Goal: Navigation & Orientation: Find specific page/section

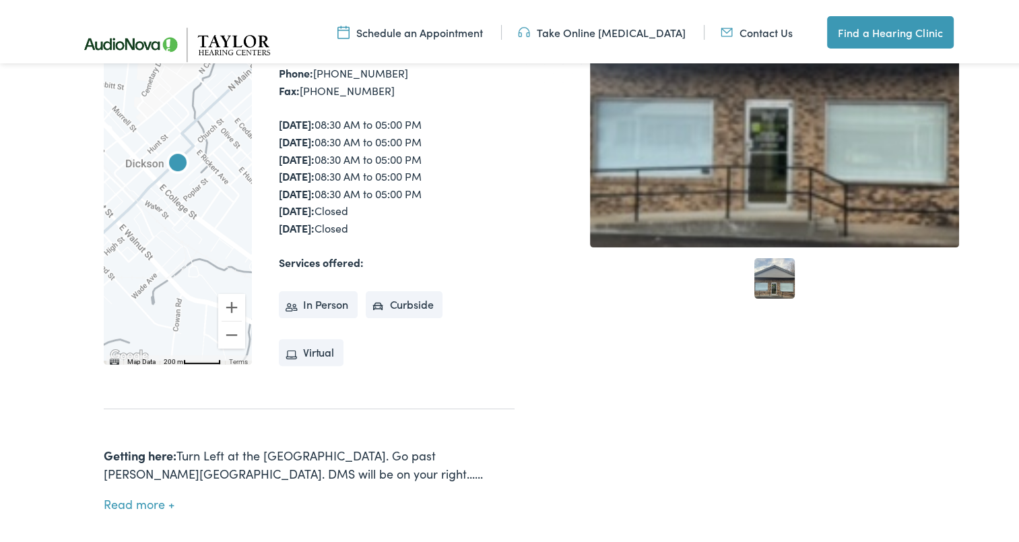
scroll to position [472, 0]
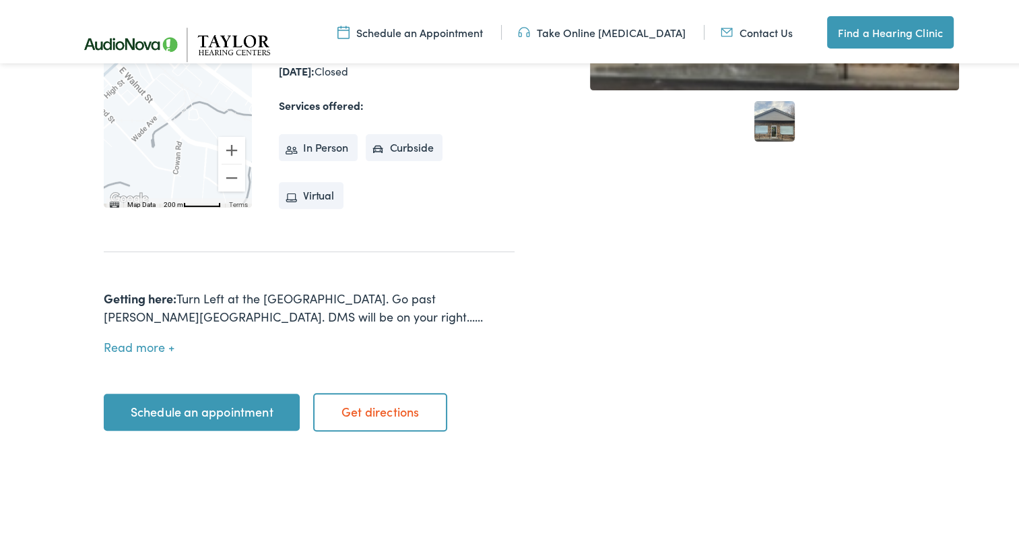
click at [116, 338] on button "Read more" at bounding box center [139, 345] width 71 height 14
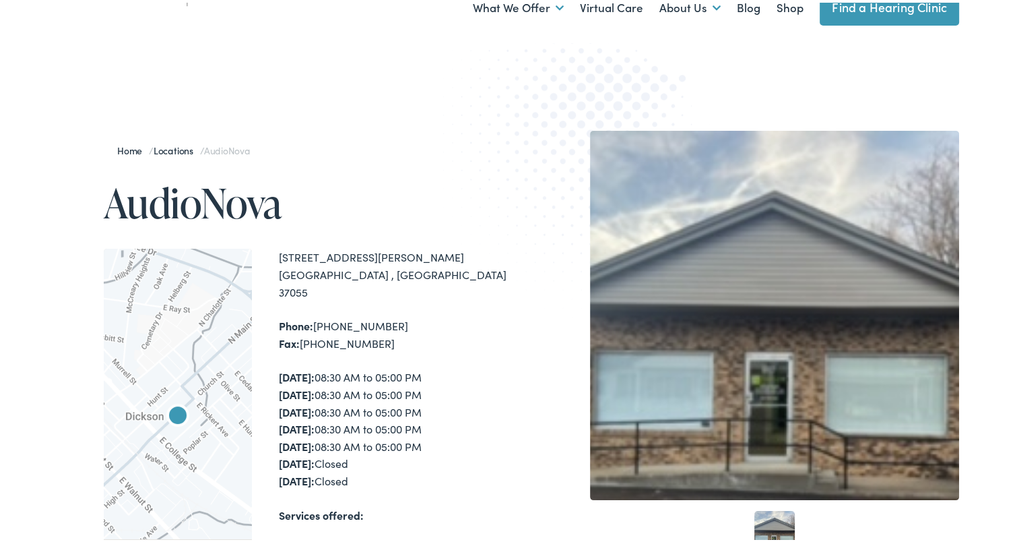
scroll to position [0, 0]
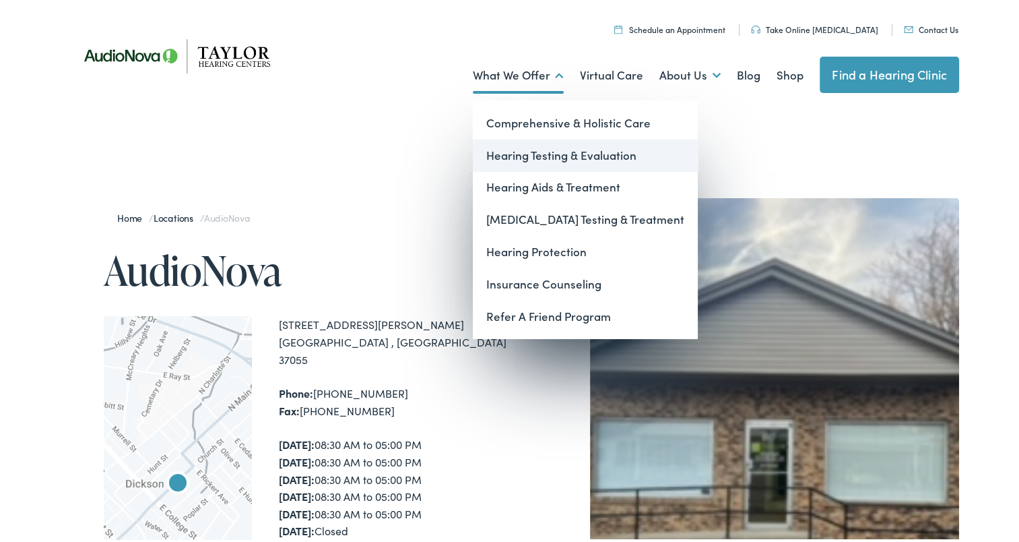
click at [534, 153] on link "Hearing Testing & Evaluation" at bounding box center [585, 153] width 225 height 32
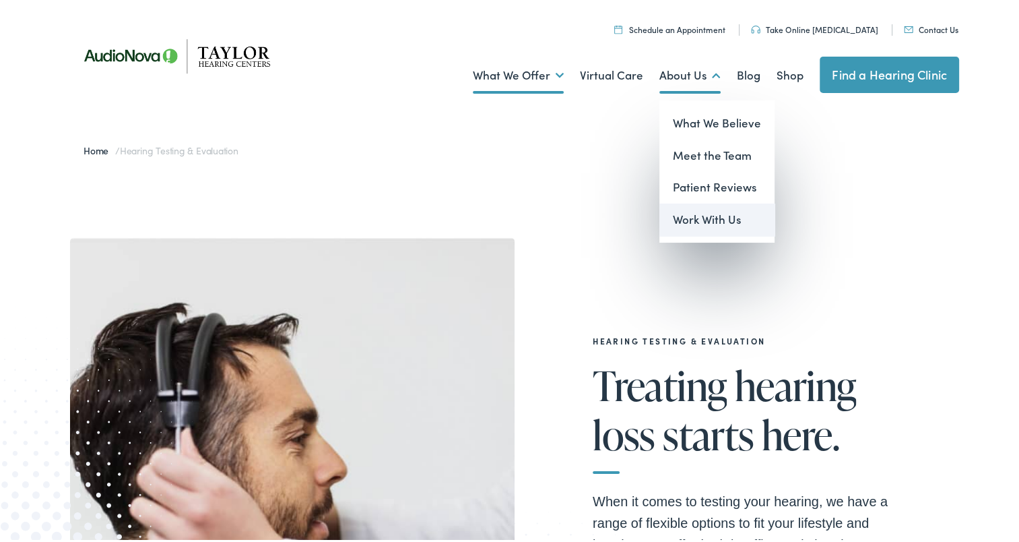
drag, startPoint x: 690, startPoint y: 221, endPoint x: 703, endPoint y: 231, distance: 16.8
click at [690, 221] on link "Work With Us" at bounding box center [717, 217] width 115 height 32
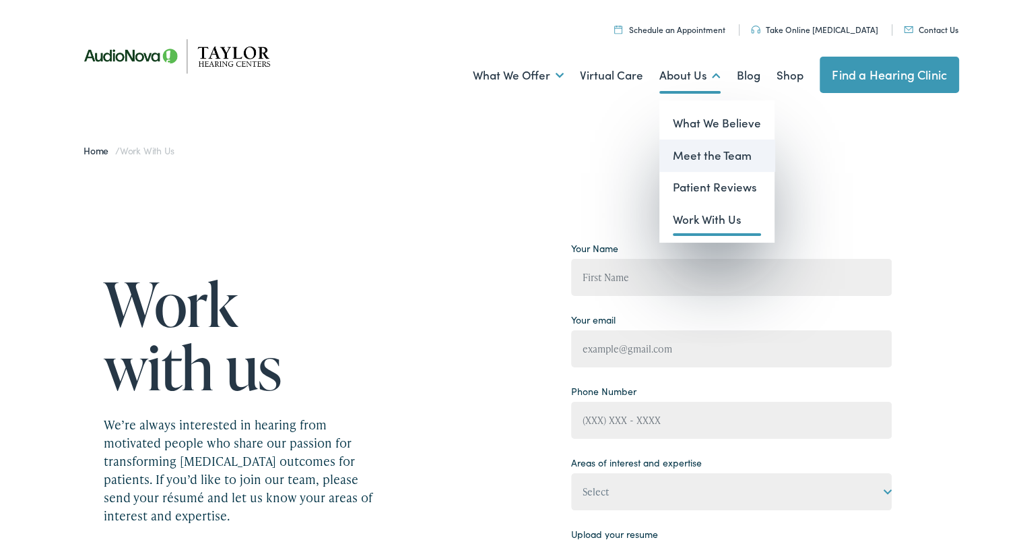
click at [724, 150] on link "Meet the Team" at bounding box center [717, 153] width 115 height 32
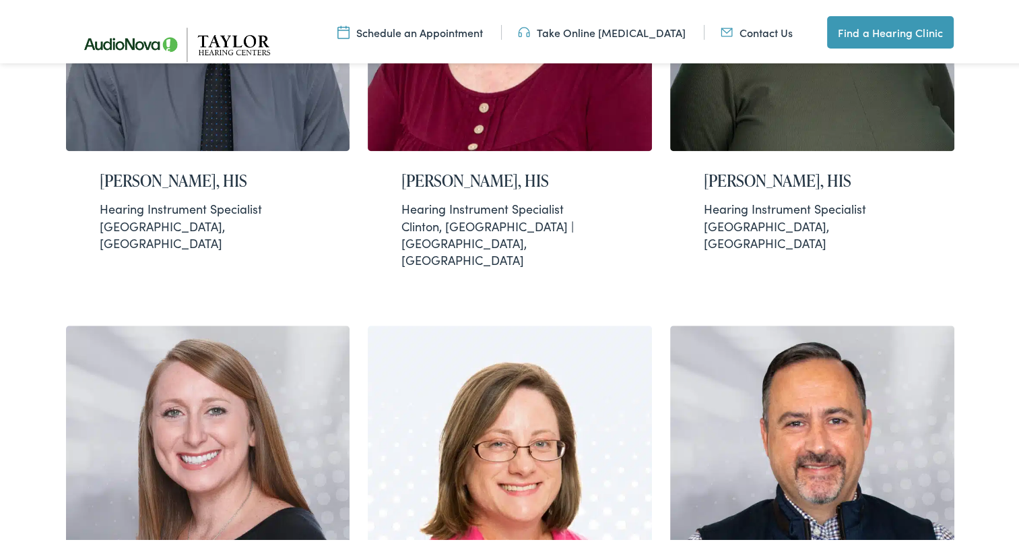
scroll to position [1213, 0]
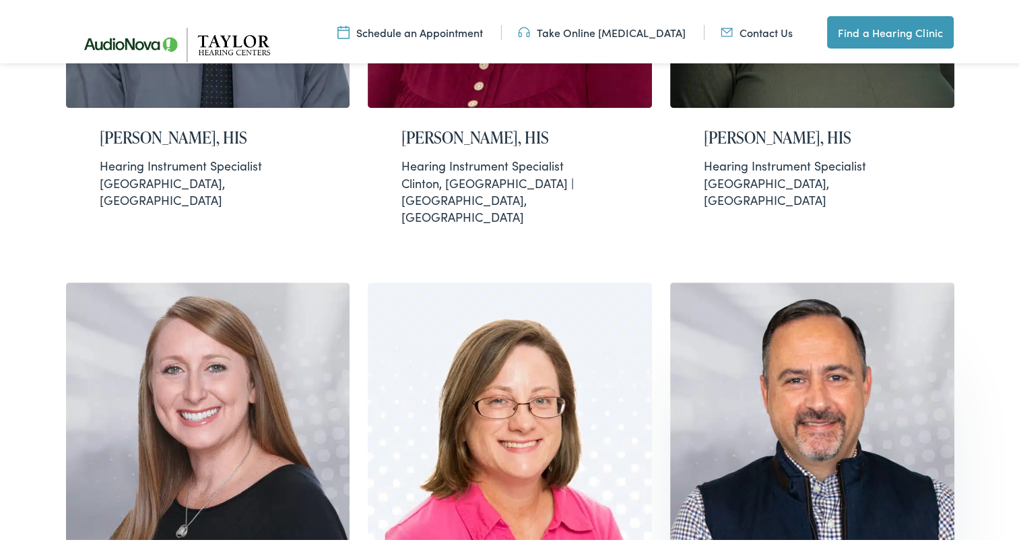
drag, startPoint x: 1011, startPoint y: 395, endPoint x: 947, endPoint y: 445, distance: 80.6
drag, startPoint x: 947, startPoint y: 445, endPoint x: 1013, endPoint y: 482, distance: 75.5
click at [1013, 482] on div "Meet the best hearing care providers in Arkansas & Tennessee At Taylor Hearing …" at bounding box center [514, 403] width 1029 height 2948
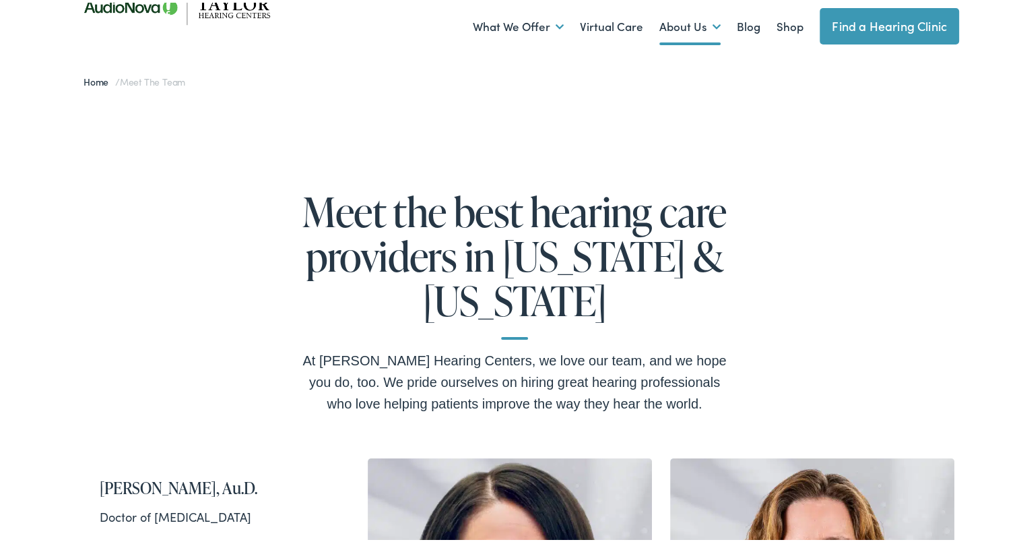
scroll to position [0, 0]
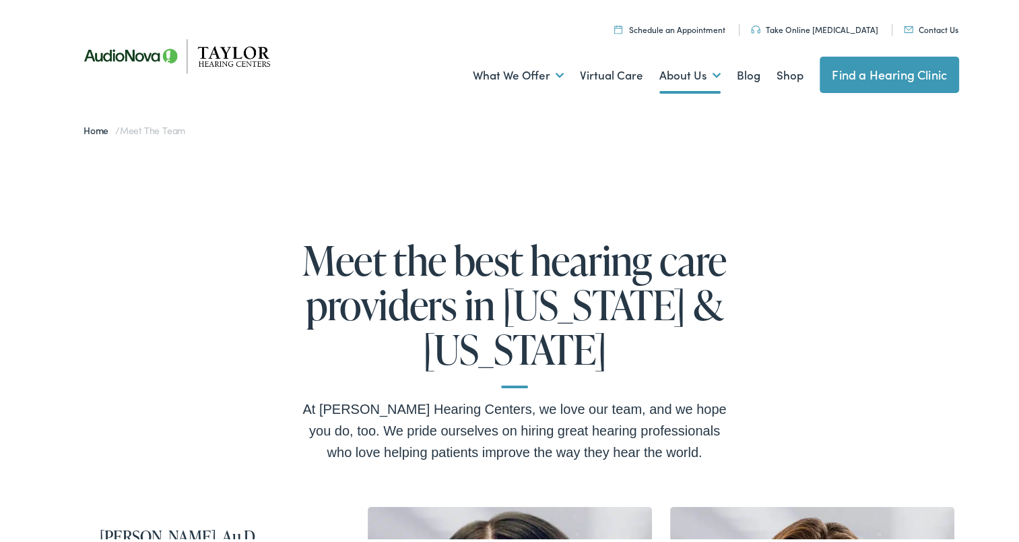
drag, startPoint x: 861, startPoint y: 75, endPoint x: 869, endPoint y: 88, distance: 14.6
click at [861, 75] on link "Find a Hearing Clinic" at bounding box center [889, 72] width 139 height 36
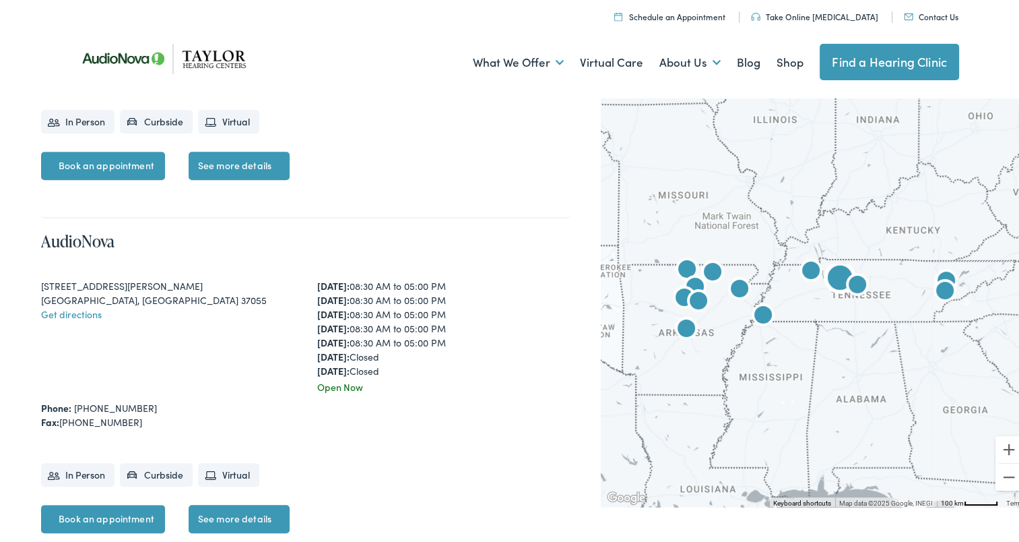
scroll to position [943, 0]
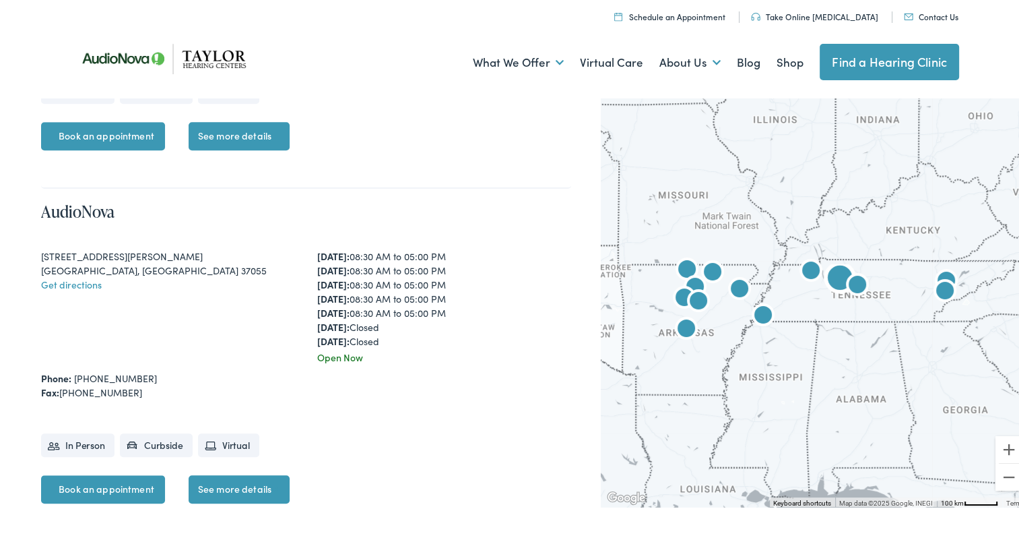
click at [247, 478] on link "See more details" at bounding box center [239, 486] width 101 height 28
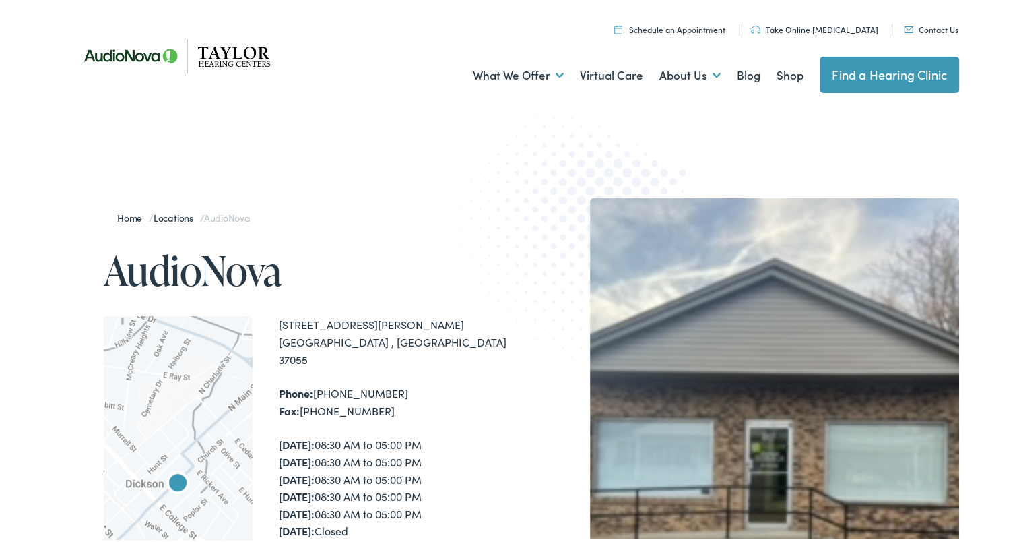
scroll to position [202, 0]
